Goal: Find specific page/section: Find specific page/section

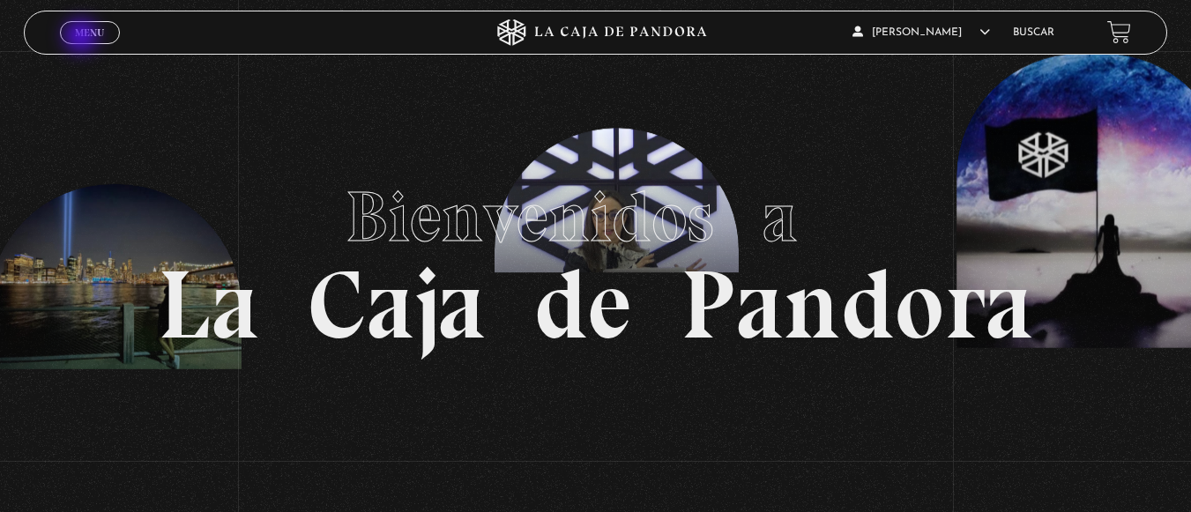
click at [83, 38] on span "Menu" at bounding box center [89, 32] width 29 height 11
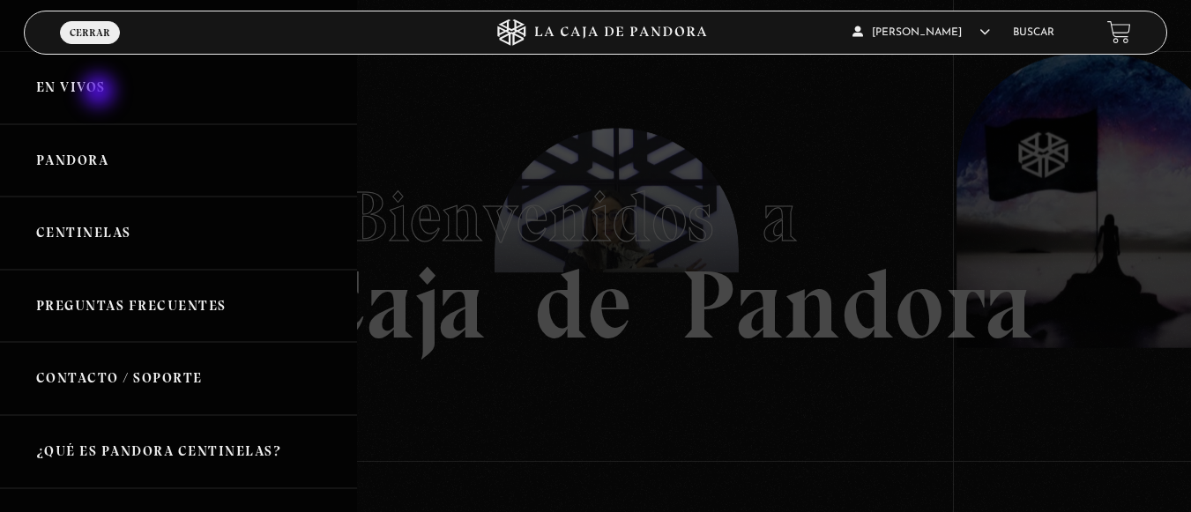
click at [100, 93] on link "En vivos" at bounding box center [178, 87] width 357 height 73
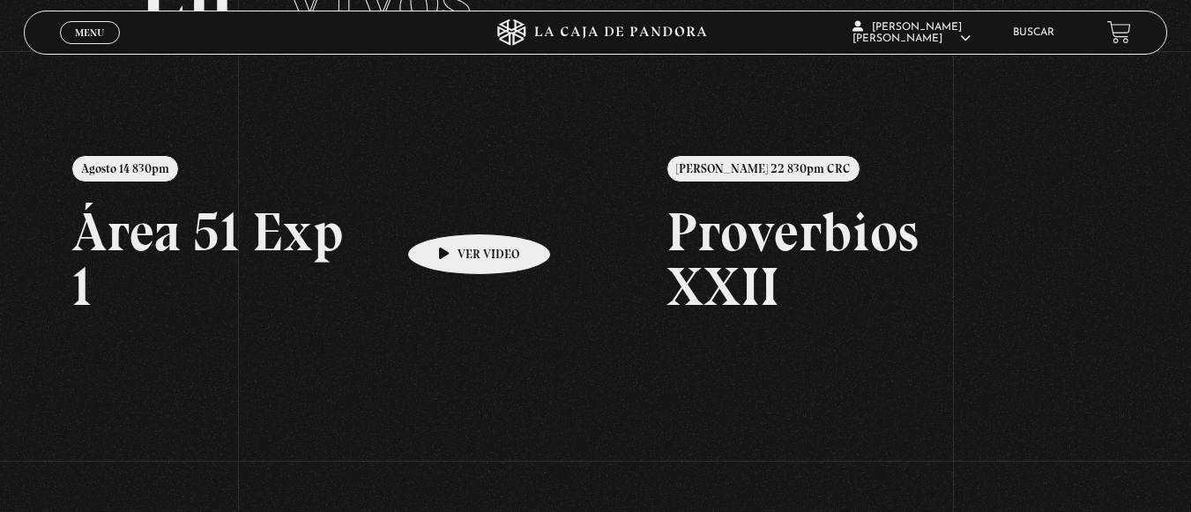
scroll to position [170, 0]
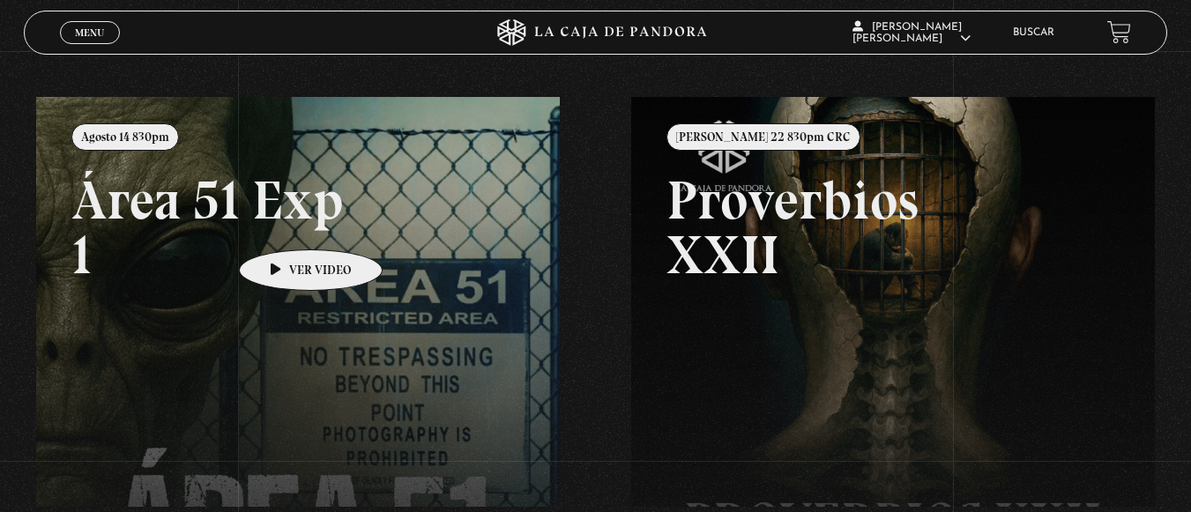
click at [283, 223] on link at bounding box center [631, 353] width 1191 height 512
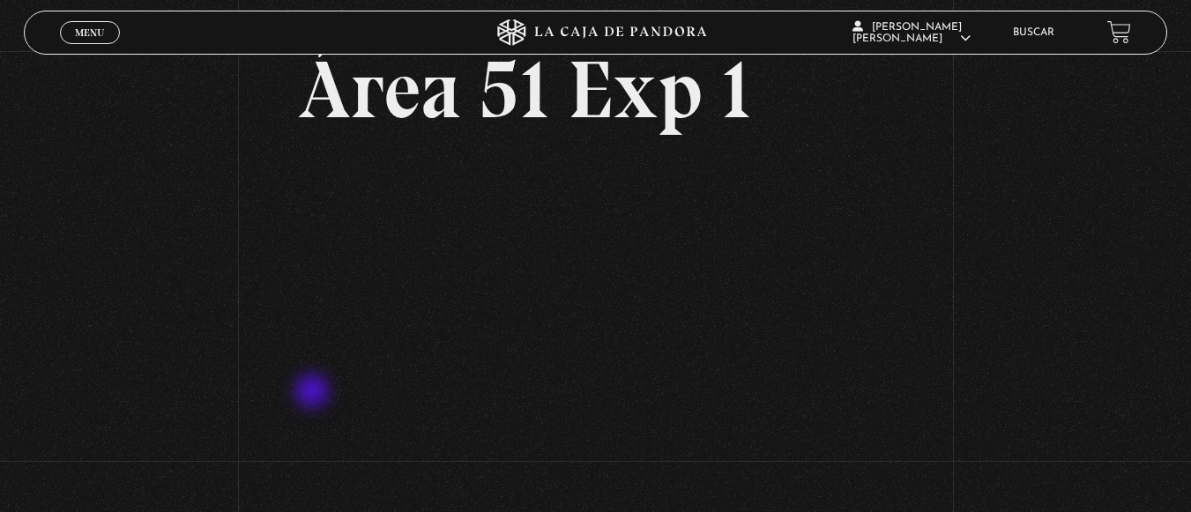
scroll to position [176, 0]
